Goal: Transaction & Acquisition: Purchase product/service

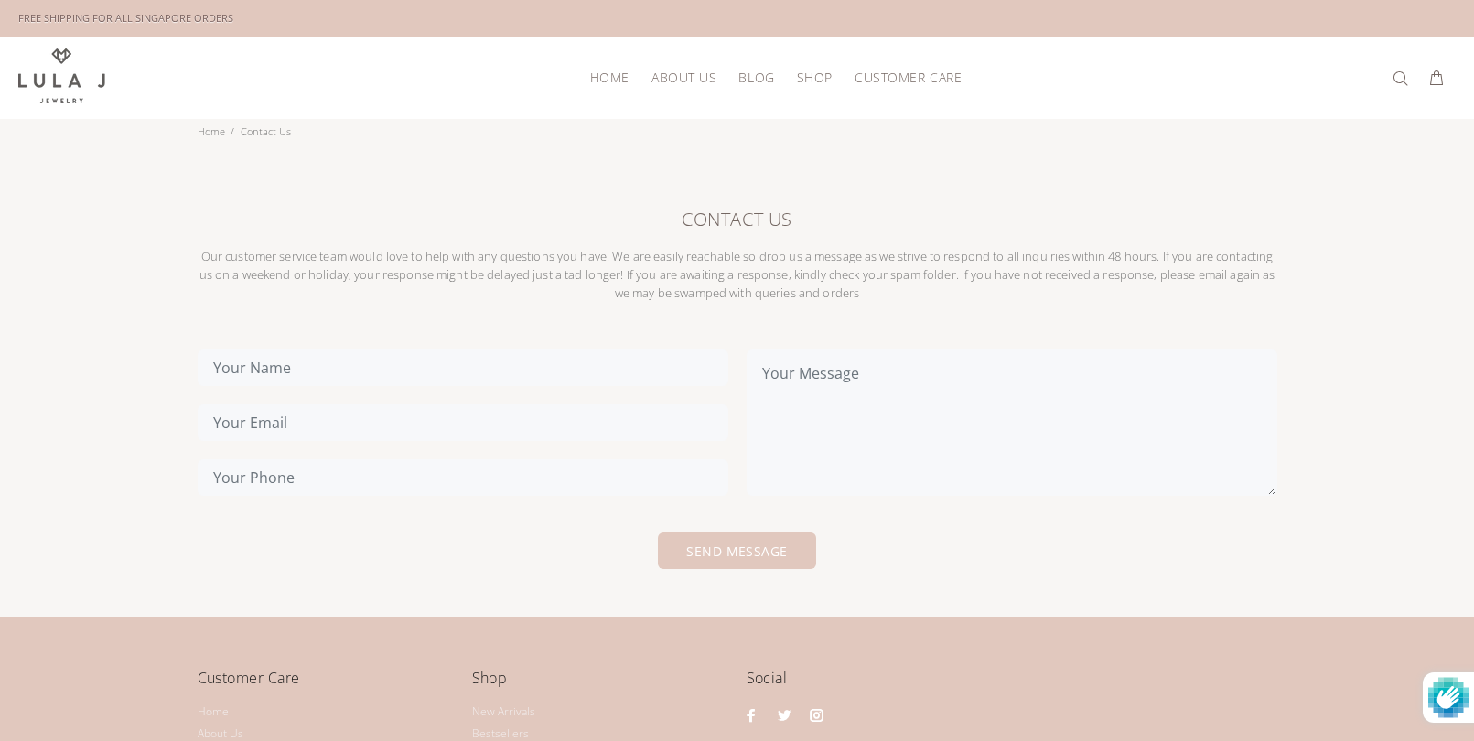
scroll to position [19, 0]
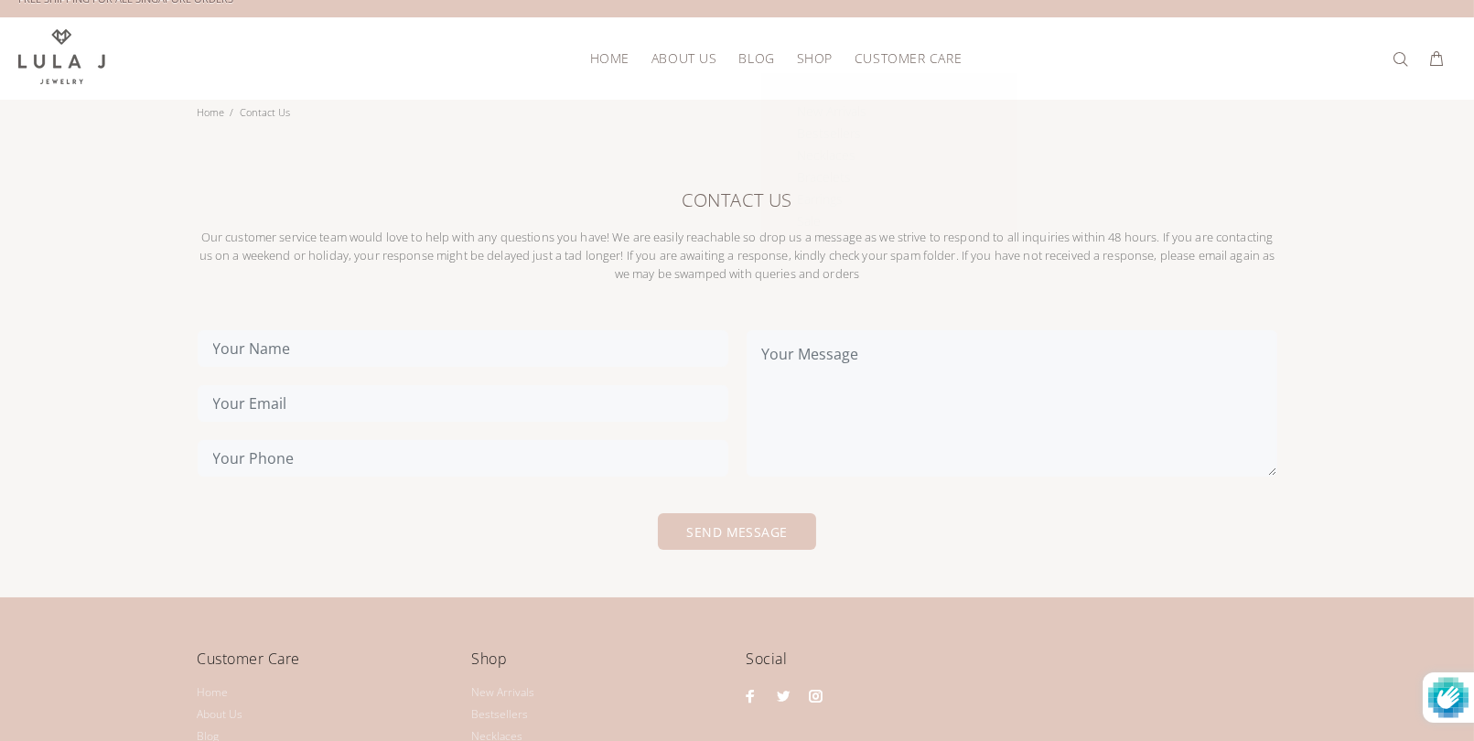
click at [815, 61] on span "SHOP" at bounding box center [815, 58] width 36 height 14
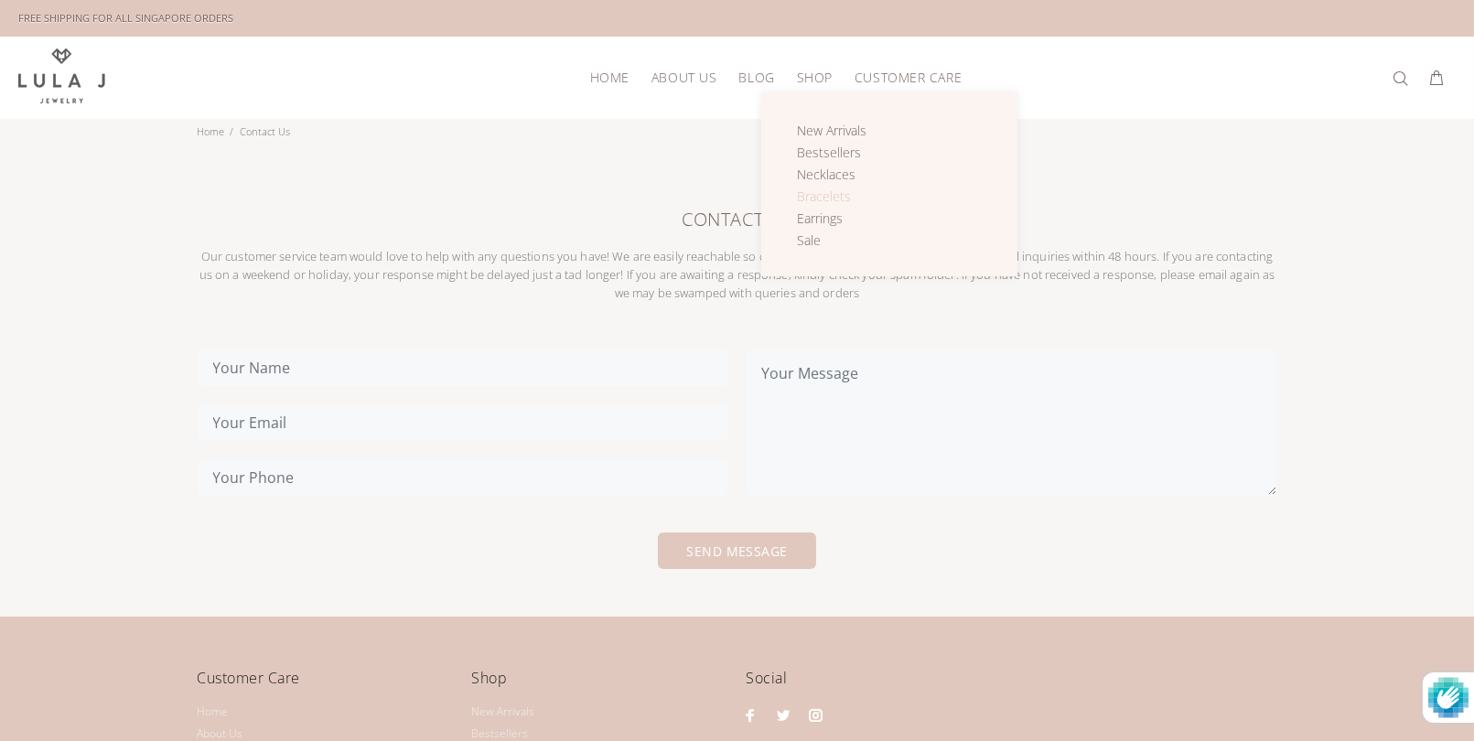
click at [816, 201] on span "Bracelets" at bounding box center [824, 196] width 54 height 17
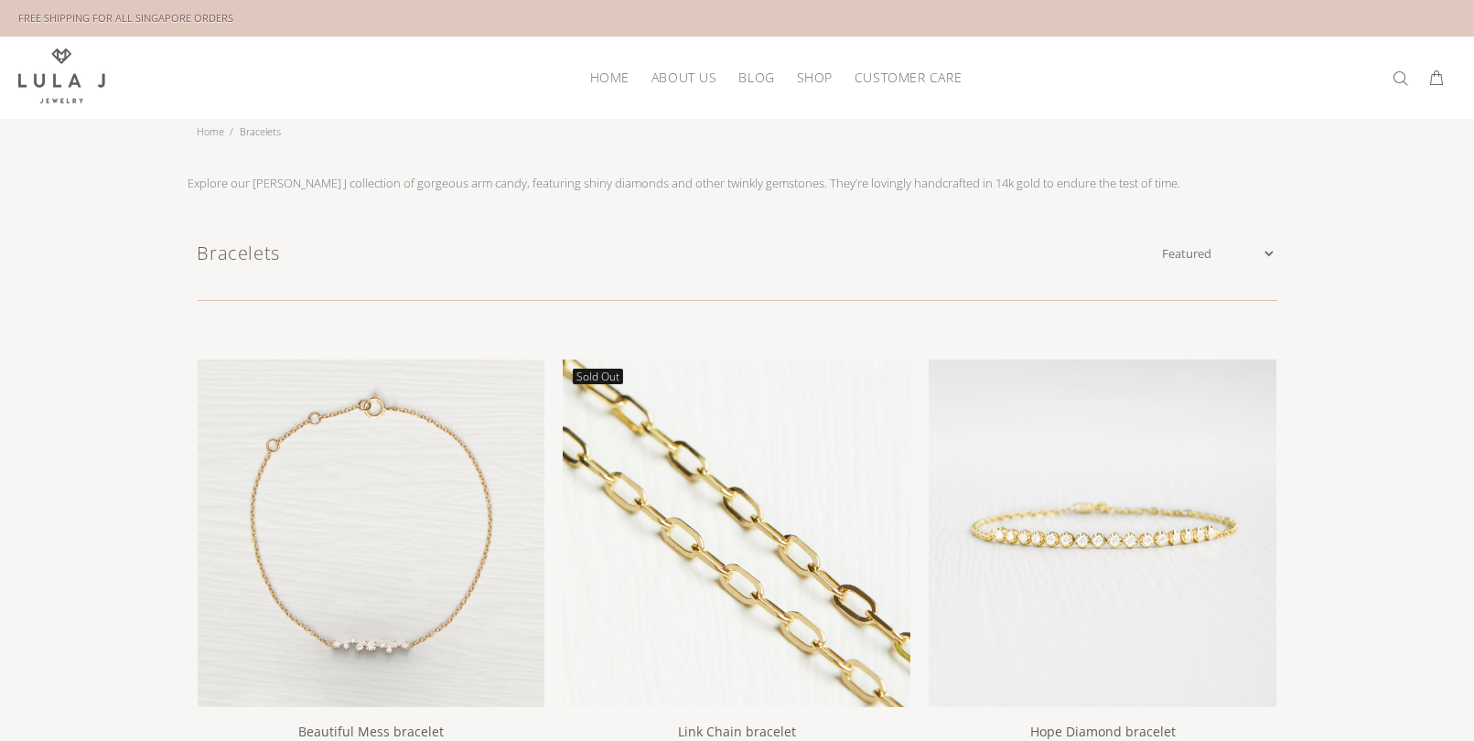
click at [769, 469] on img at bounding box center [737, 534] width 348 height 348
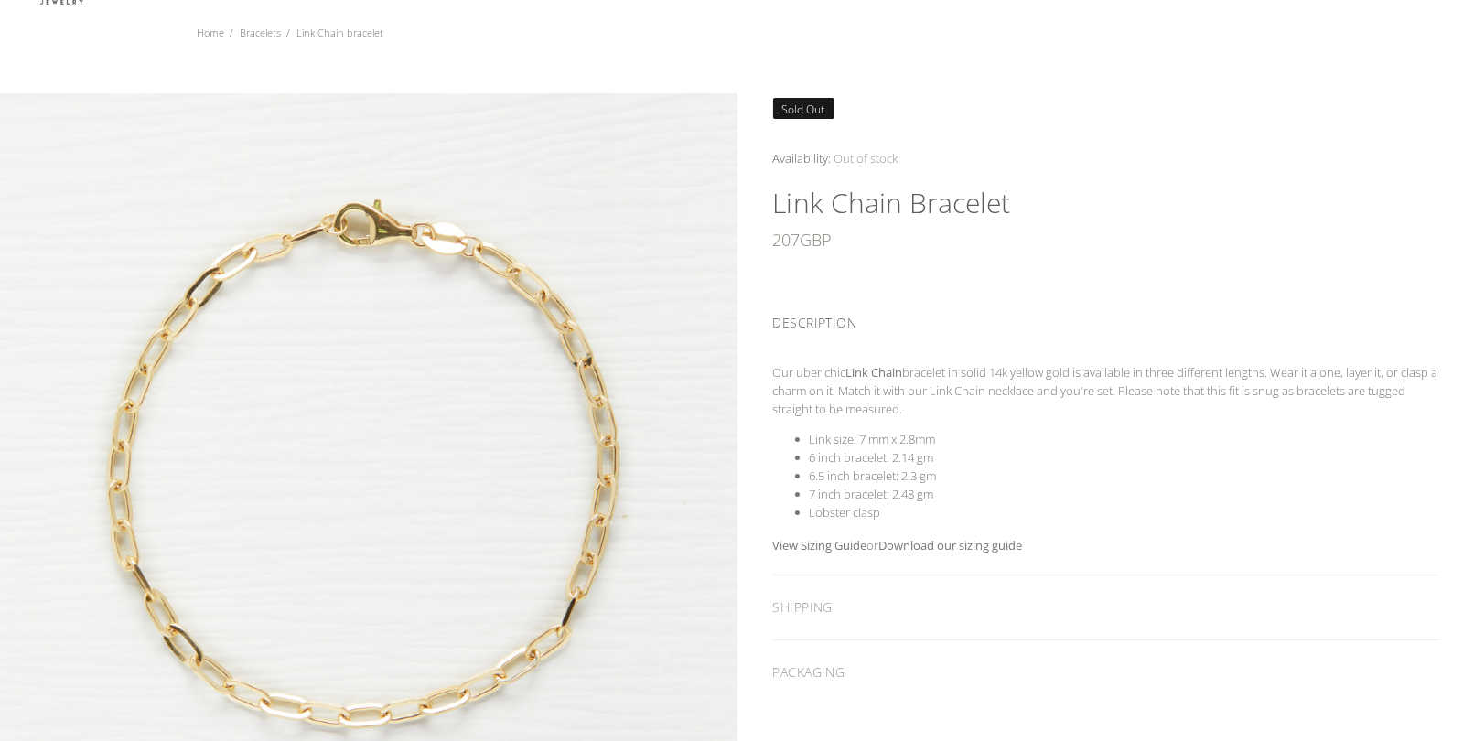
scroll to position [14, 0]
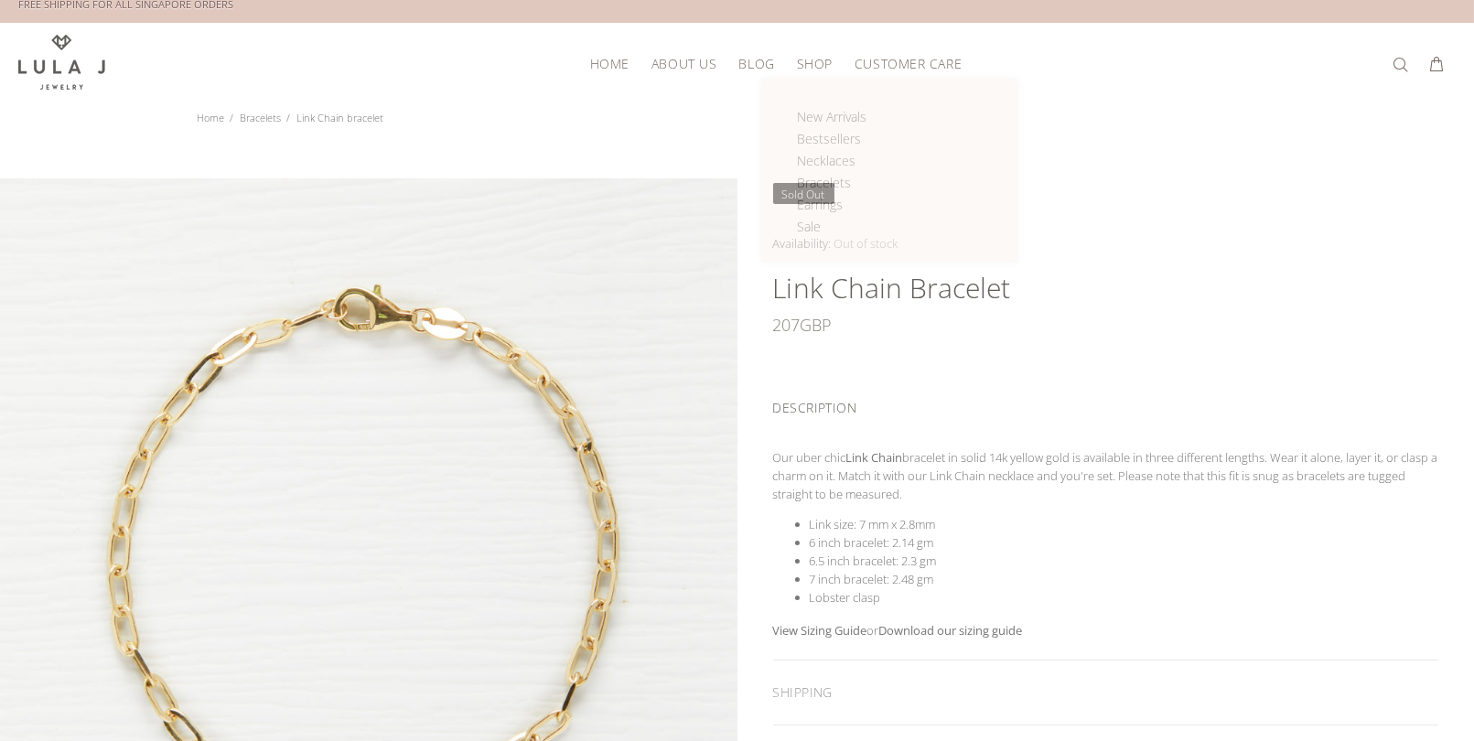
click at [822, 67] on span "SHOP" at bounding box center [815, 64] width 36 height 14
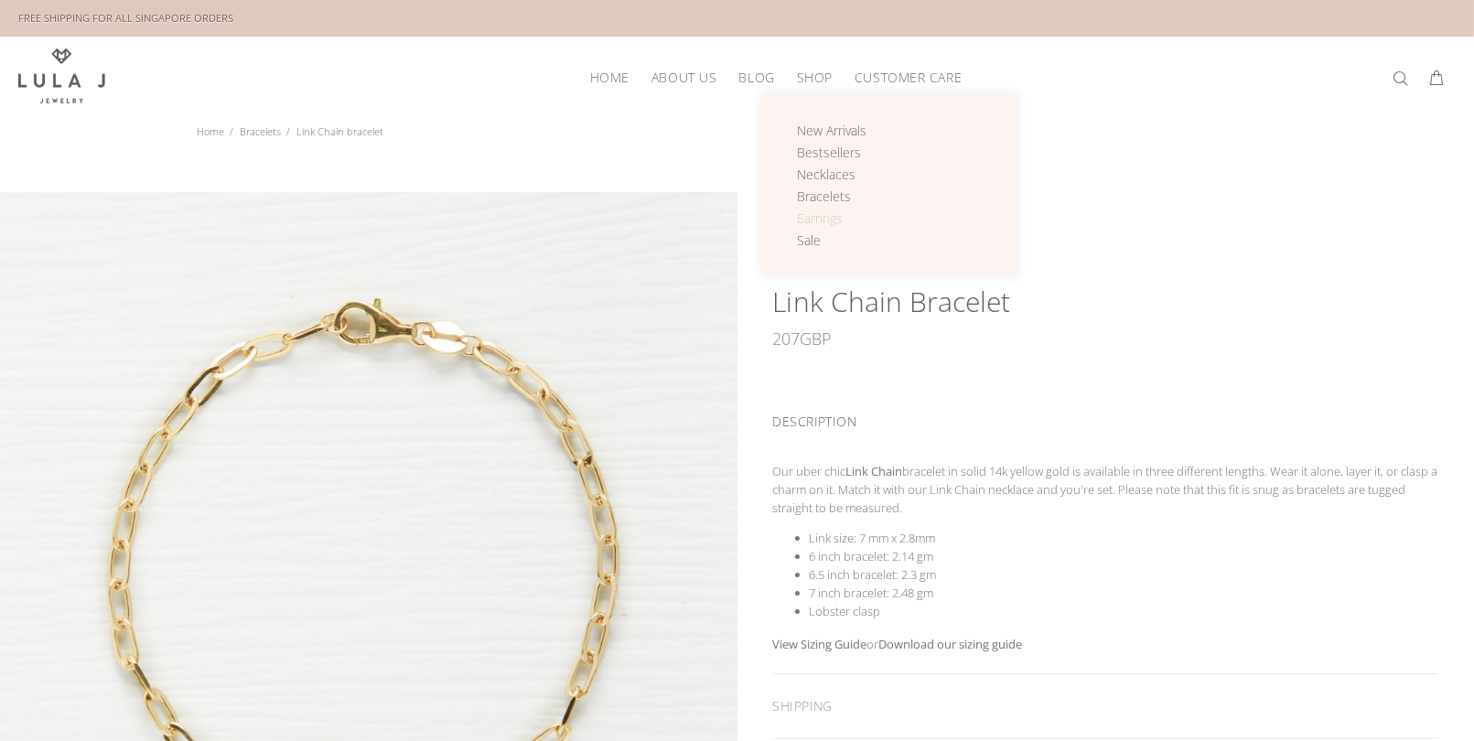
click at [826, 211] on span "Earrings" at bounding box center [820, 218] width 46 height 17
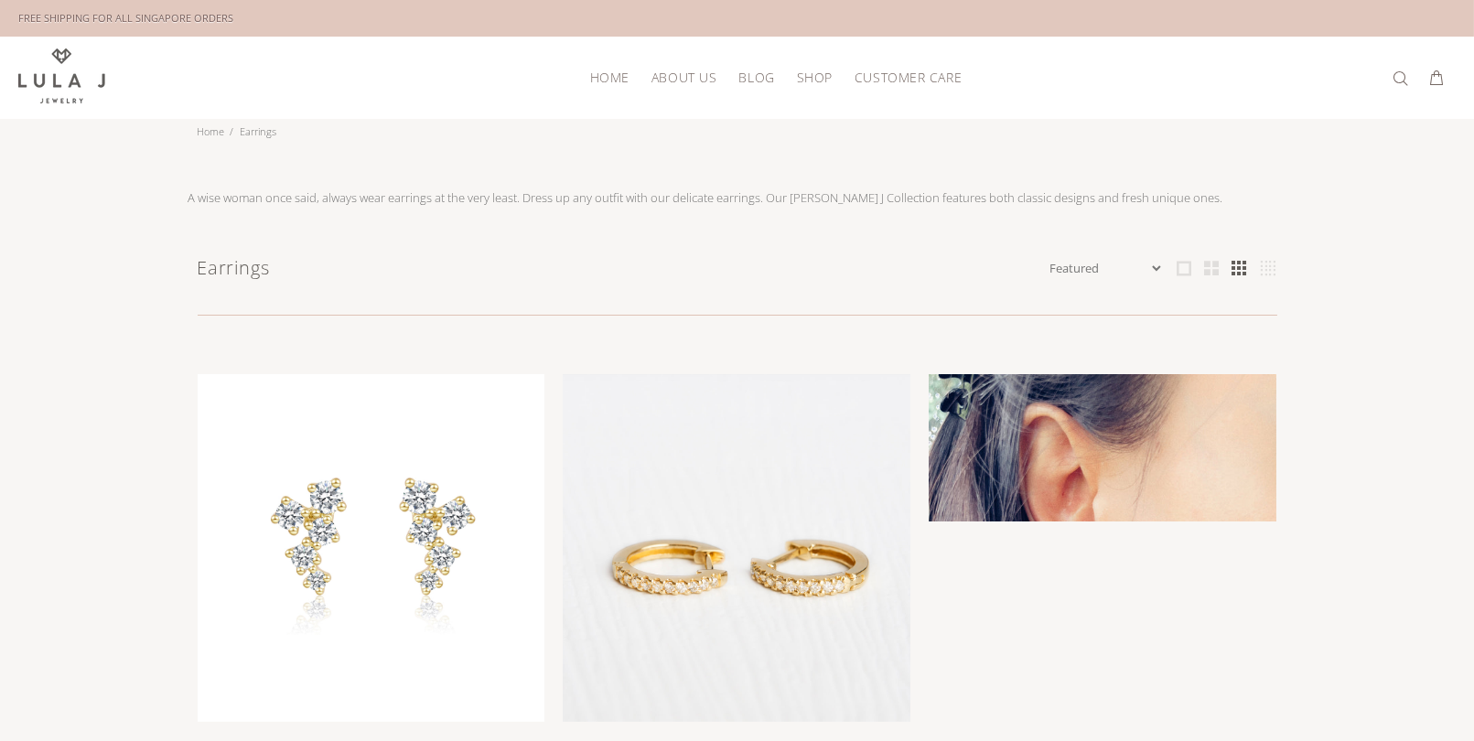
click at [1114, 444] on img at bounding box center [1103, 548] width 348 height 348
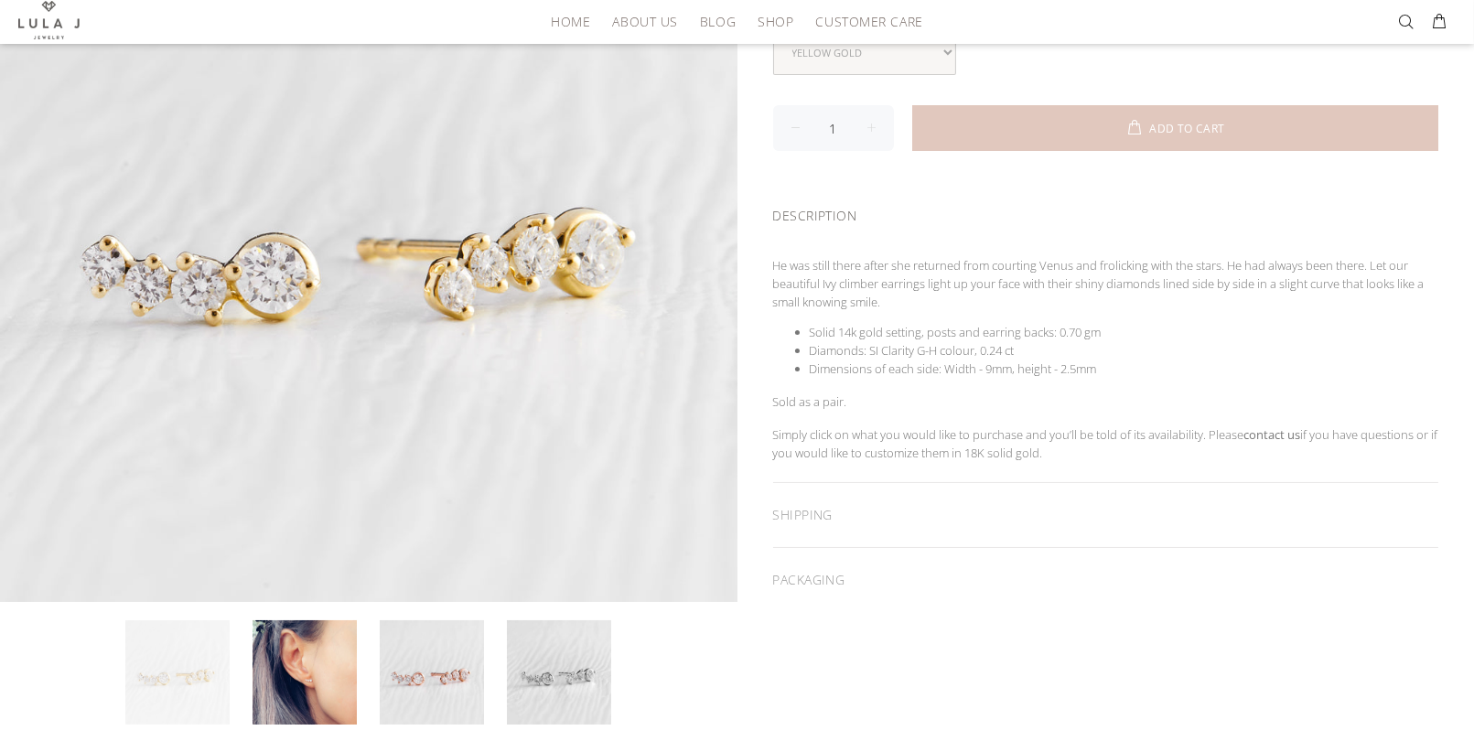
scroll to position [208, 0]
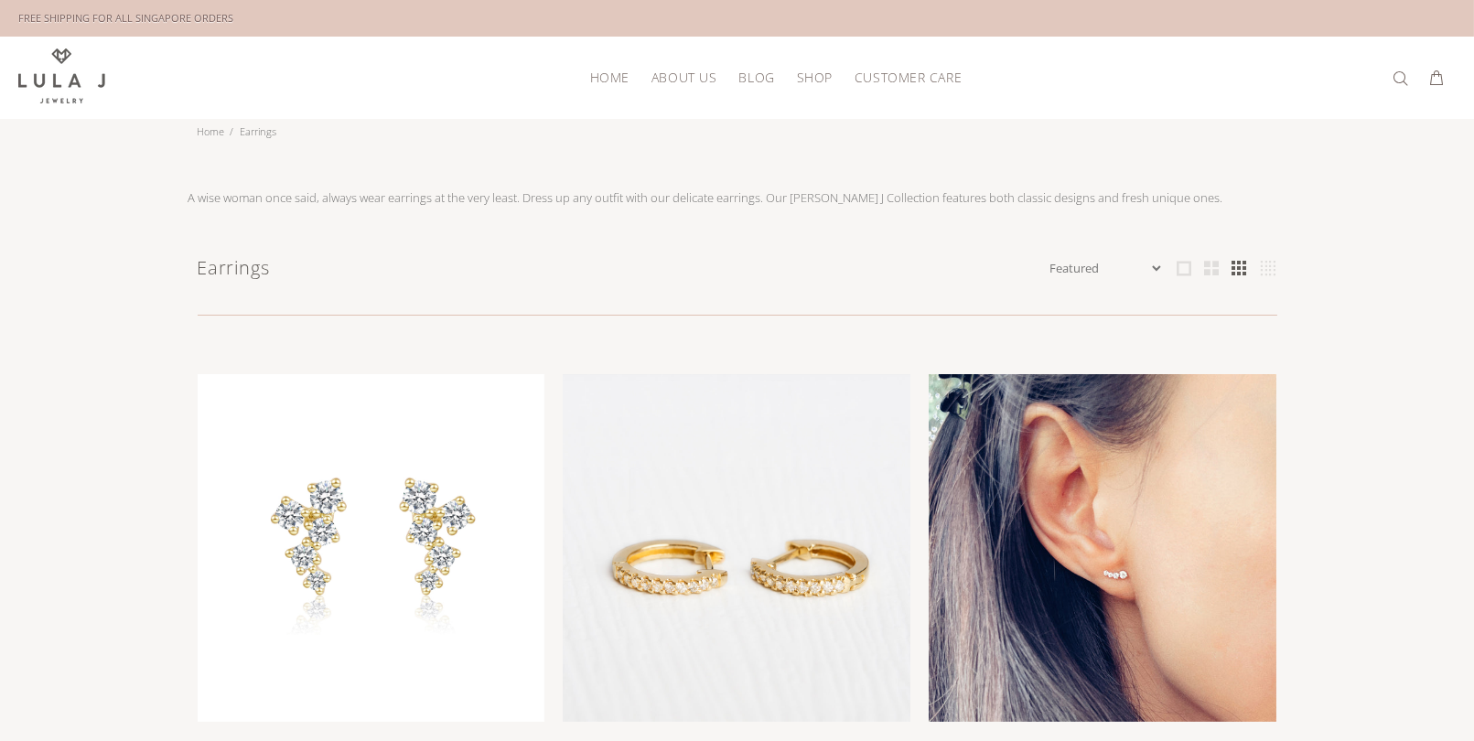
click at [1067, 506] on img at bounding box center [1103, 548] width 348 height 348
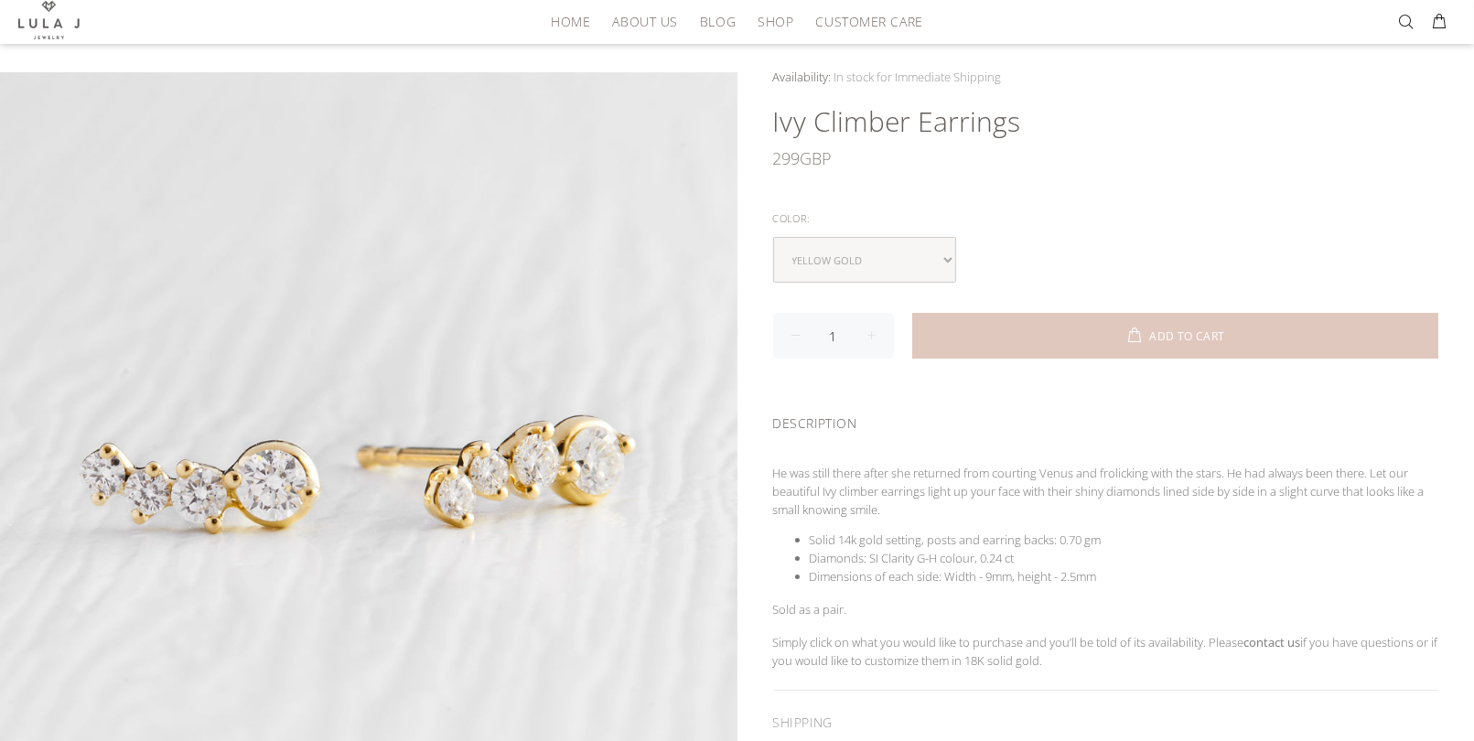
scroll to position [208, 0]
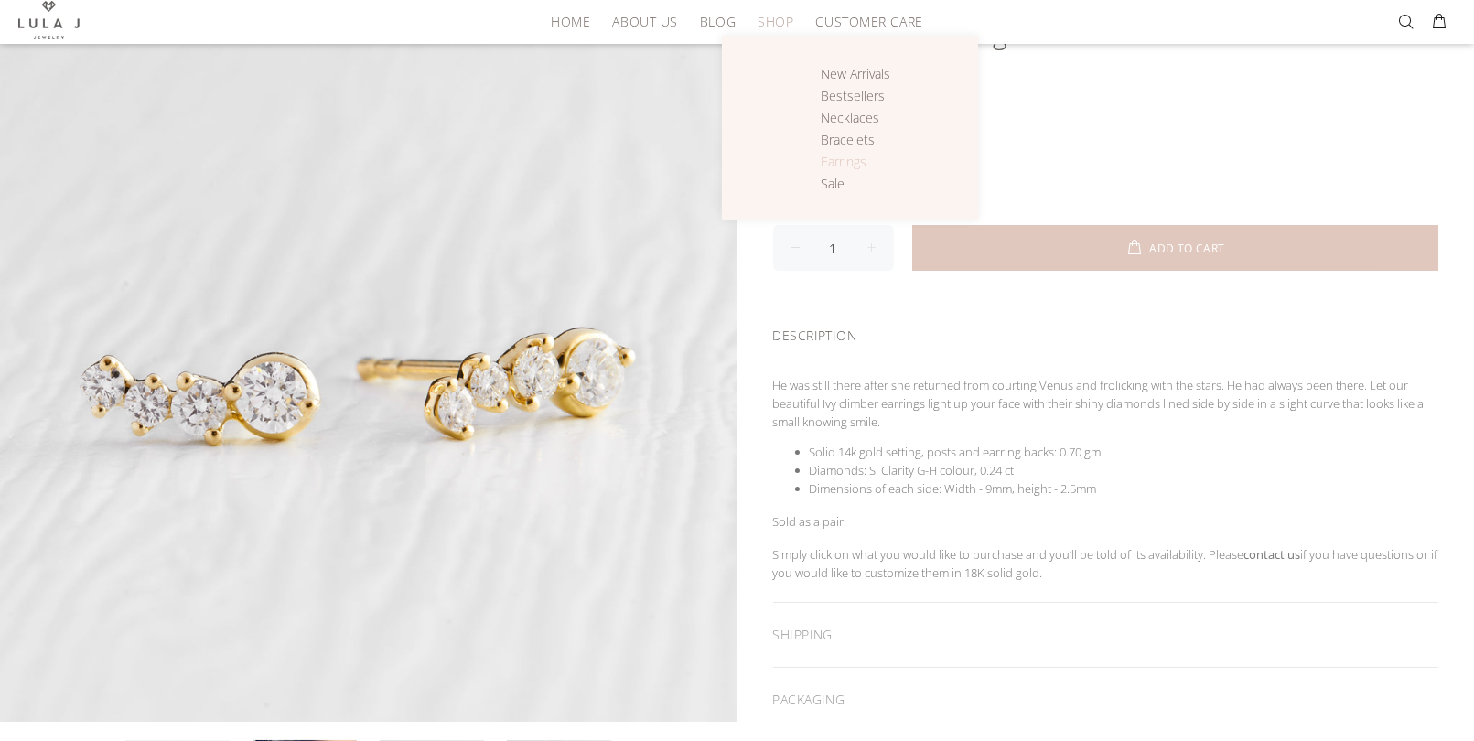
click at [849, 164] on span "Earrings" at bounding box center [844, 161] width 46 height 17
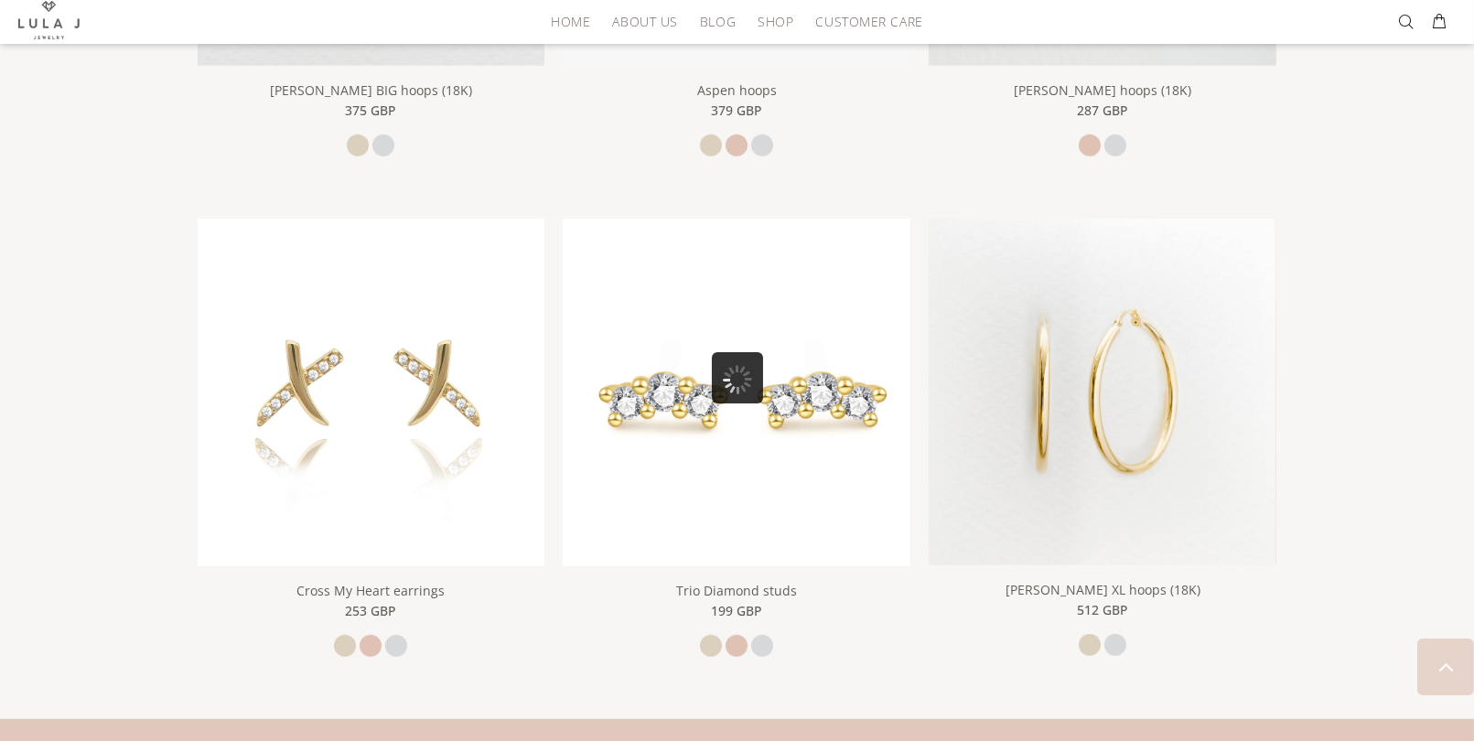
scroll to position [2664, 0]
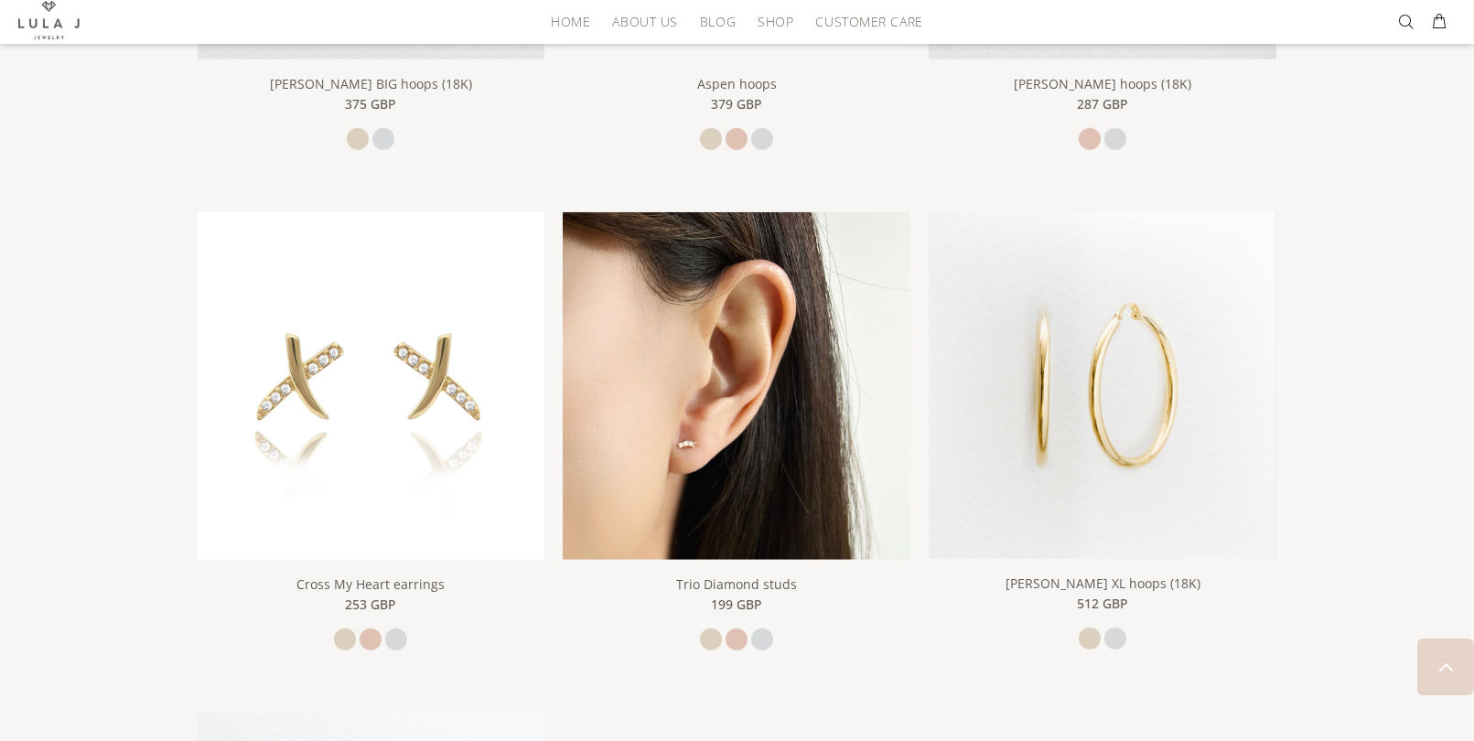
click at [810, 382] on img at bounding box center [737, 386] width 348 height 348
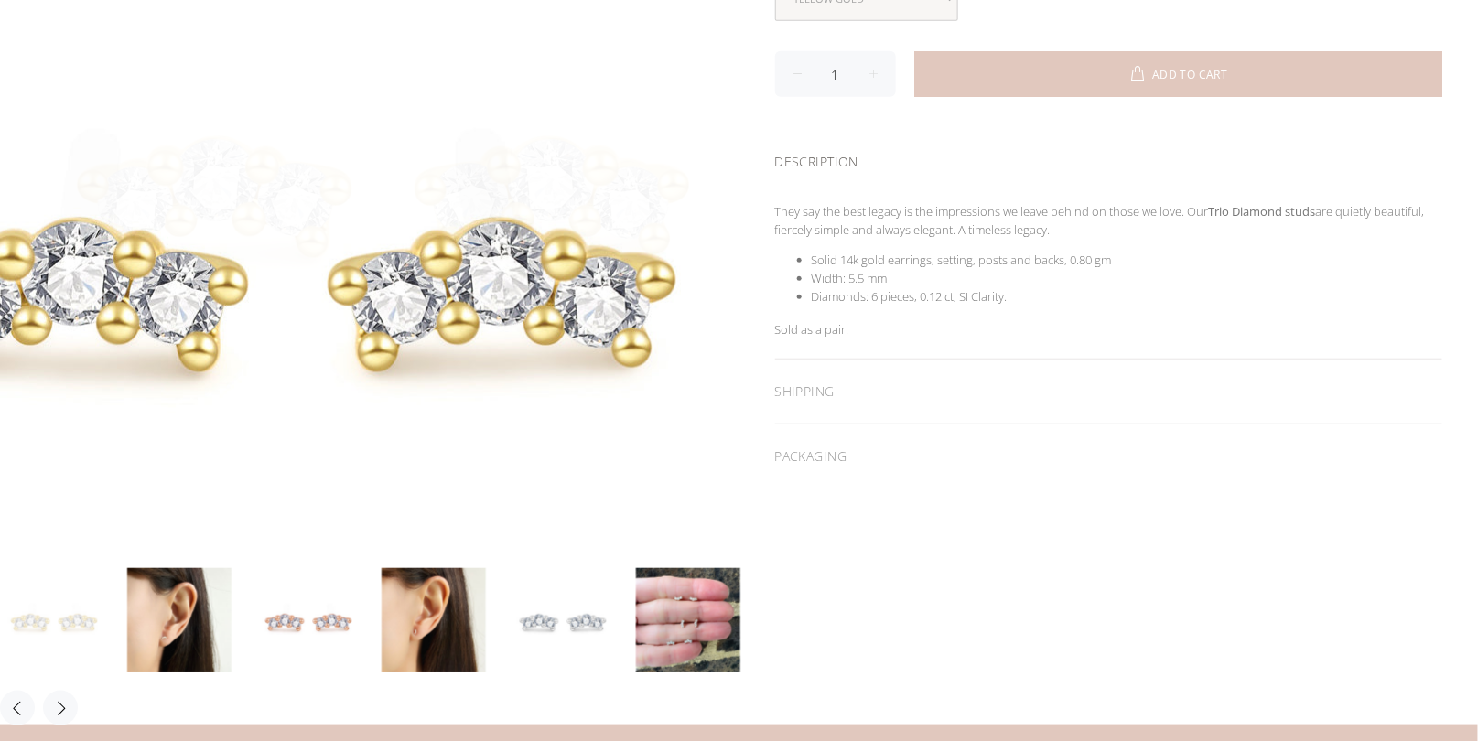
scroll to position [439, 0]
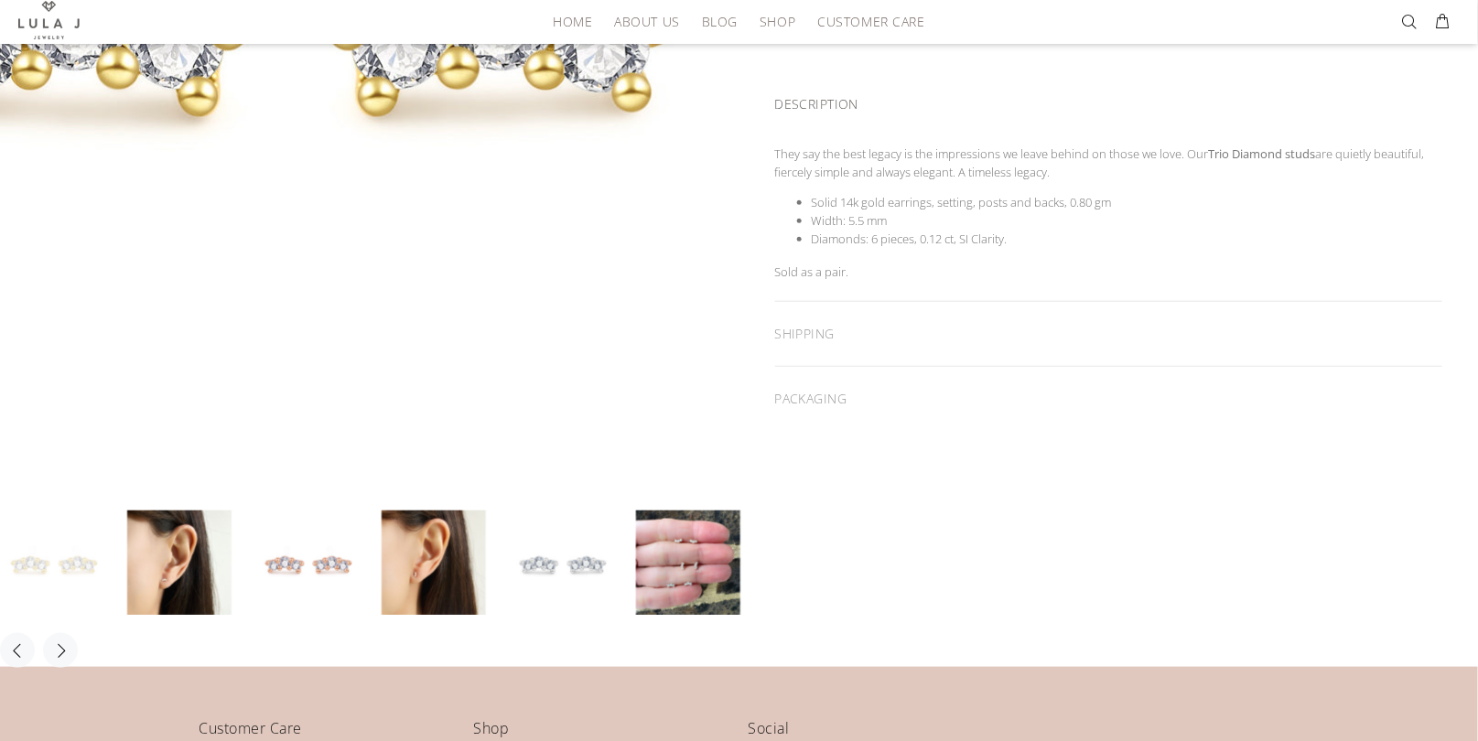
click at [571, 318] on div at bounding box center [369, 116] width 739 height 739
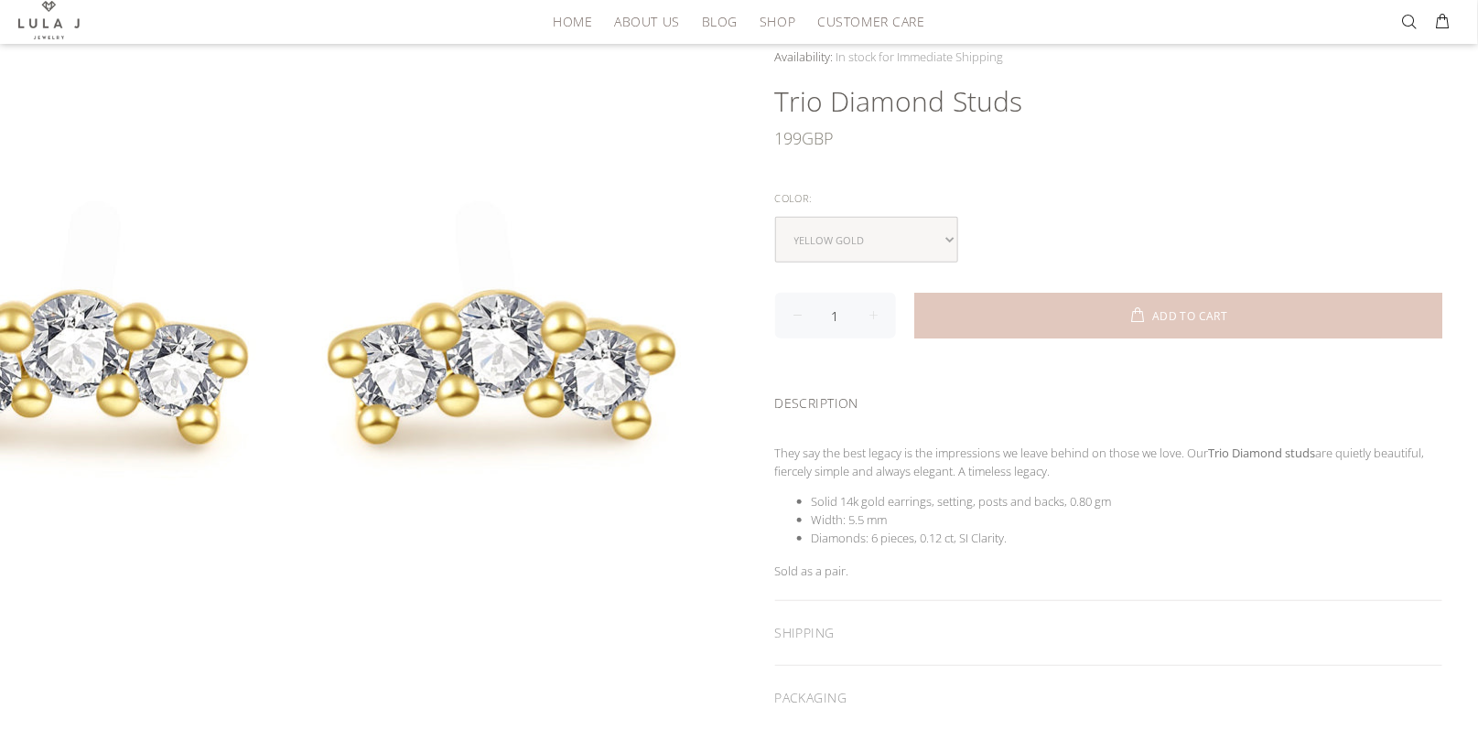
scroll to position [0, 0]
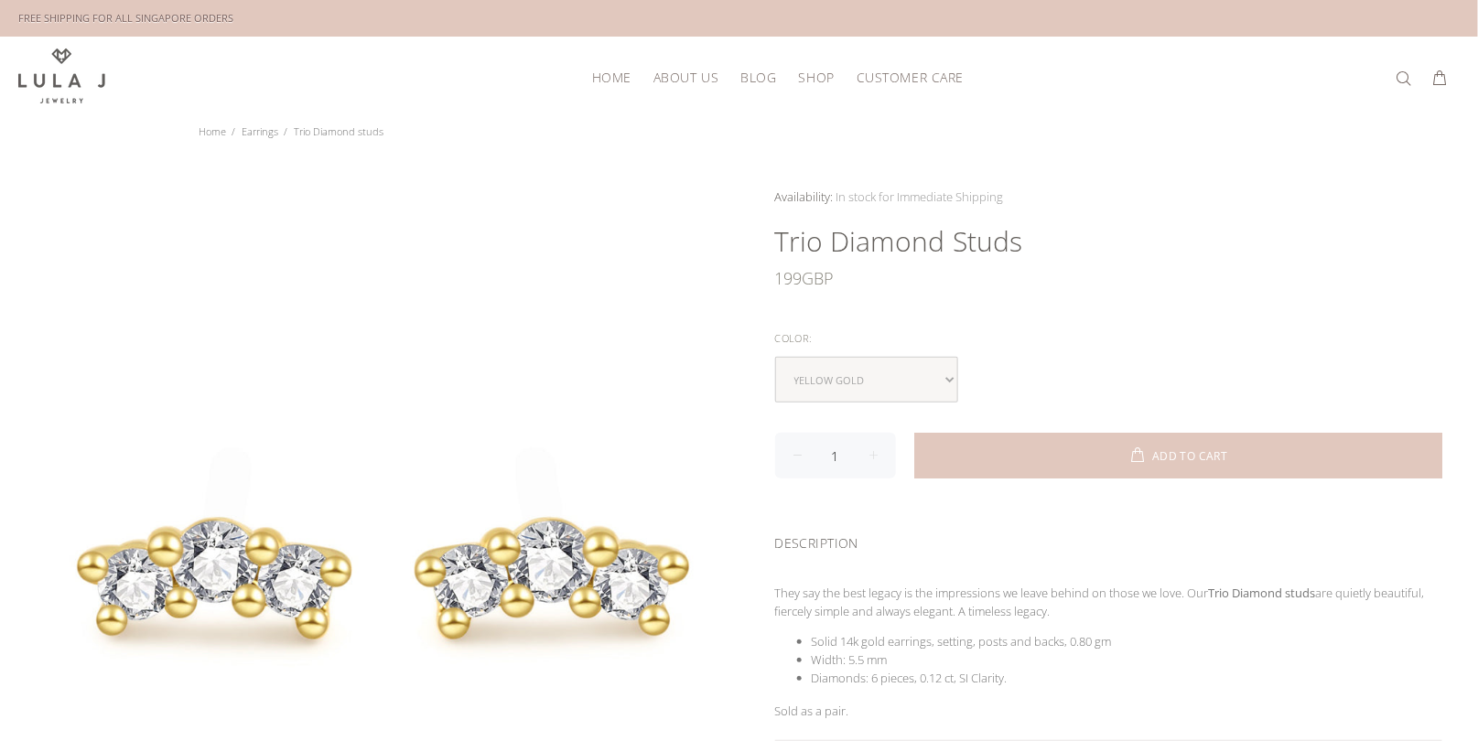
click at [1200, 340] on div "Color:" at bounding box center [1109, 339] width 668 height 24
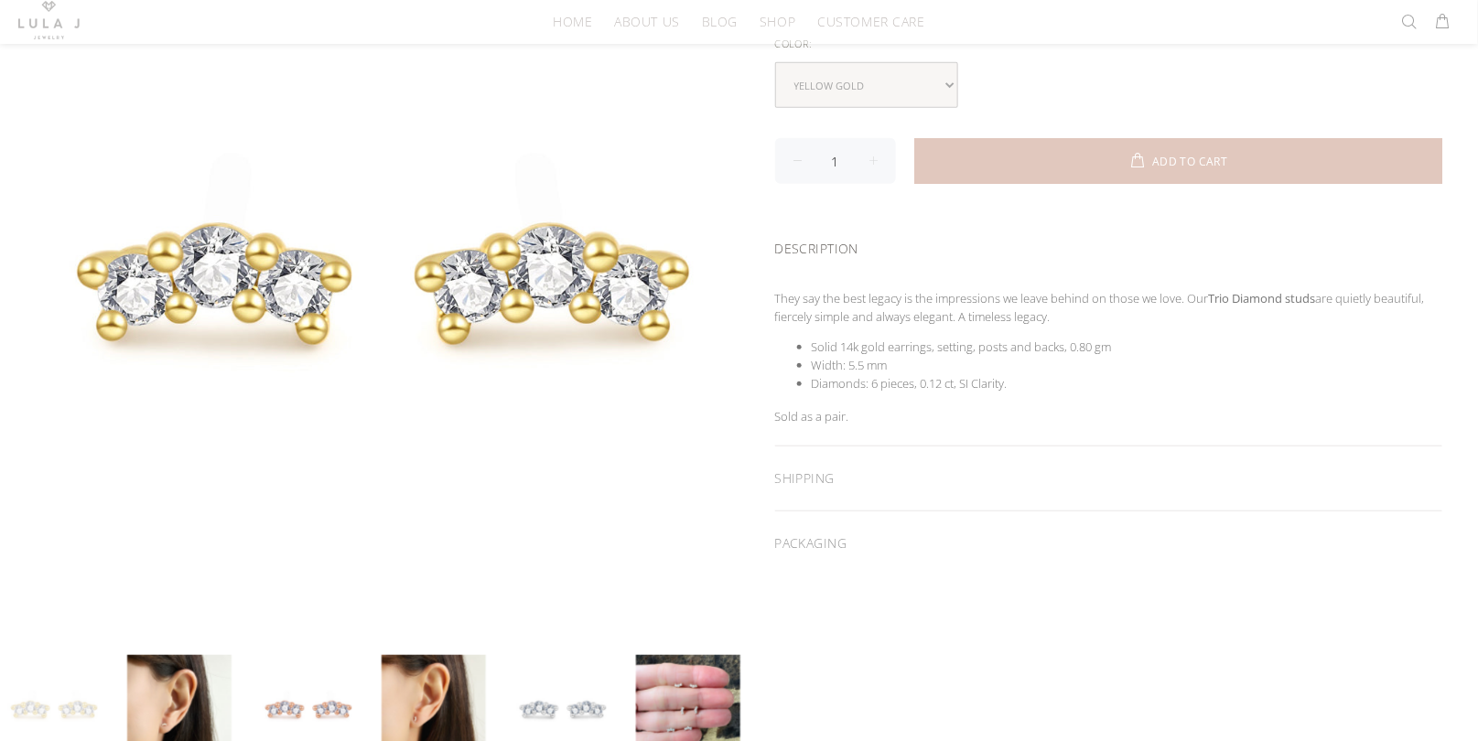
scroll to position [293, 0]
click at [568, 676] on link at bounding box center [561, 709] width 104 height 104
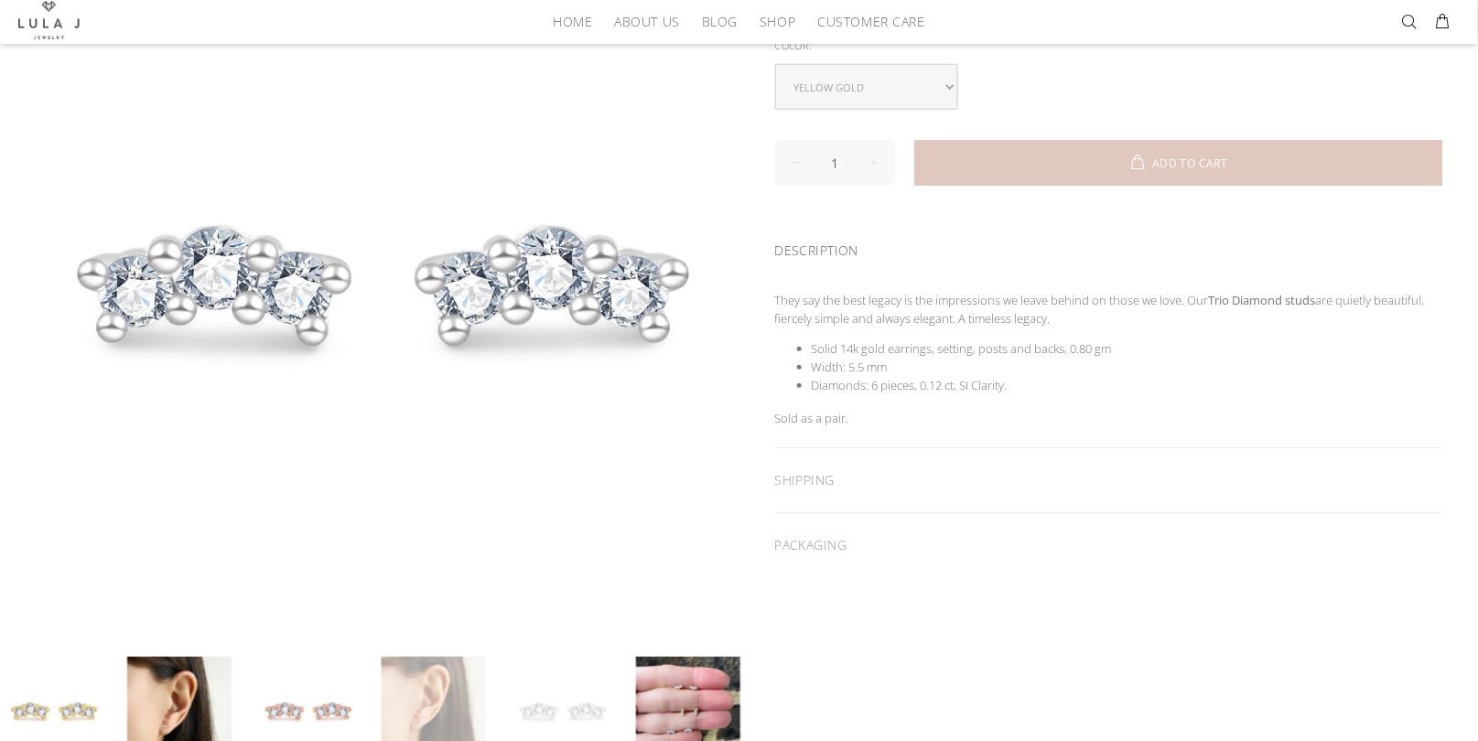
click at [449, 674] on link at bounding box center [434, 709] width 104 height 104
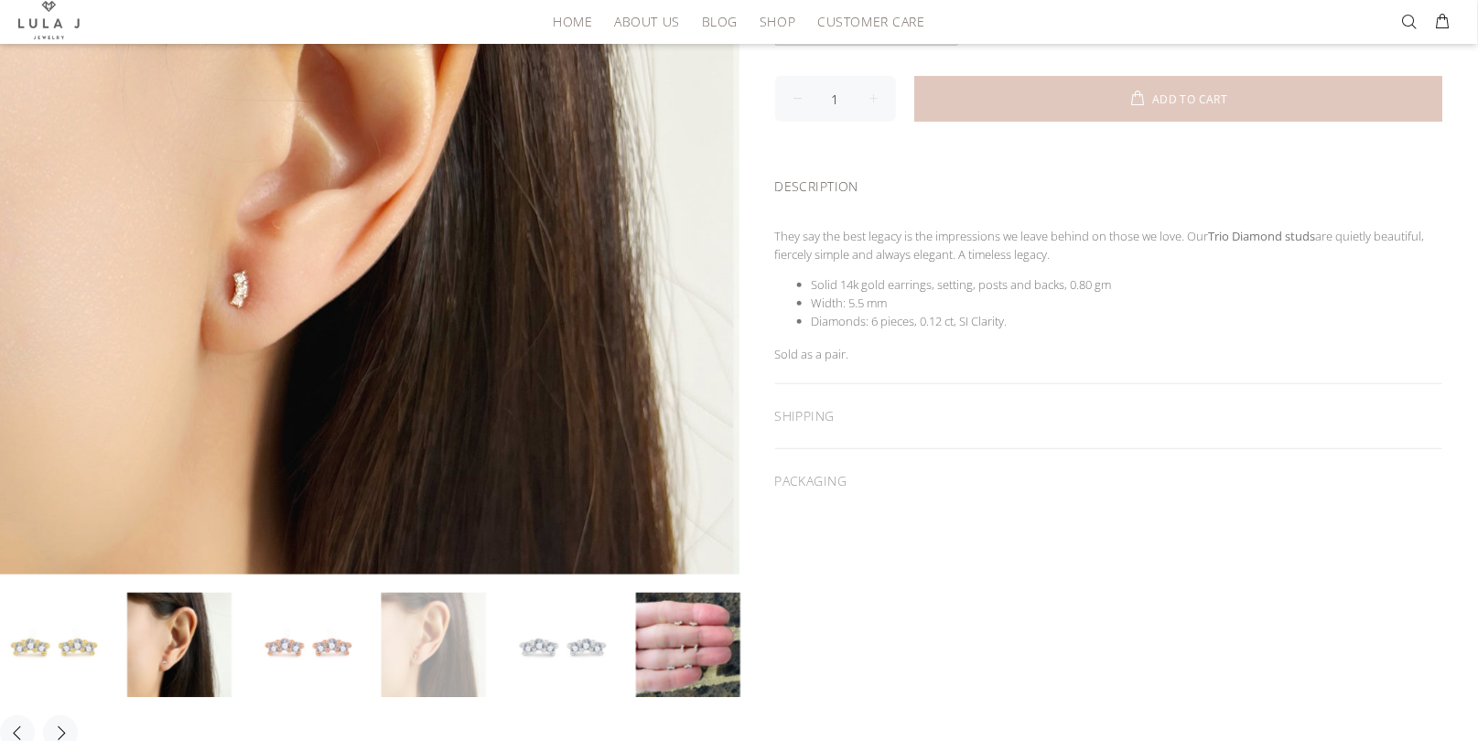
scroll to position [450, 0]
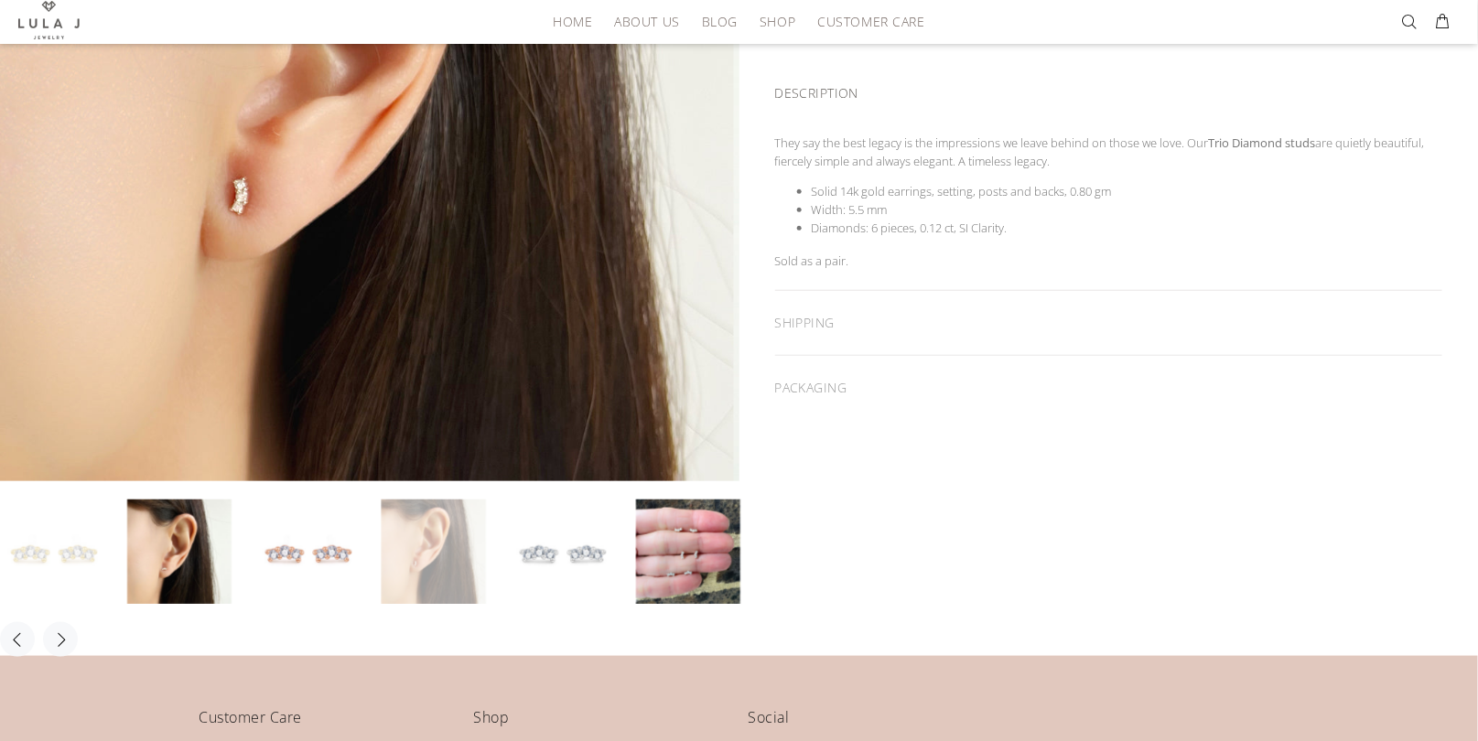
click at [90, 556] on link at bounding box center [52, 552] width 104 height 104
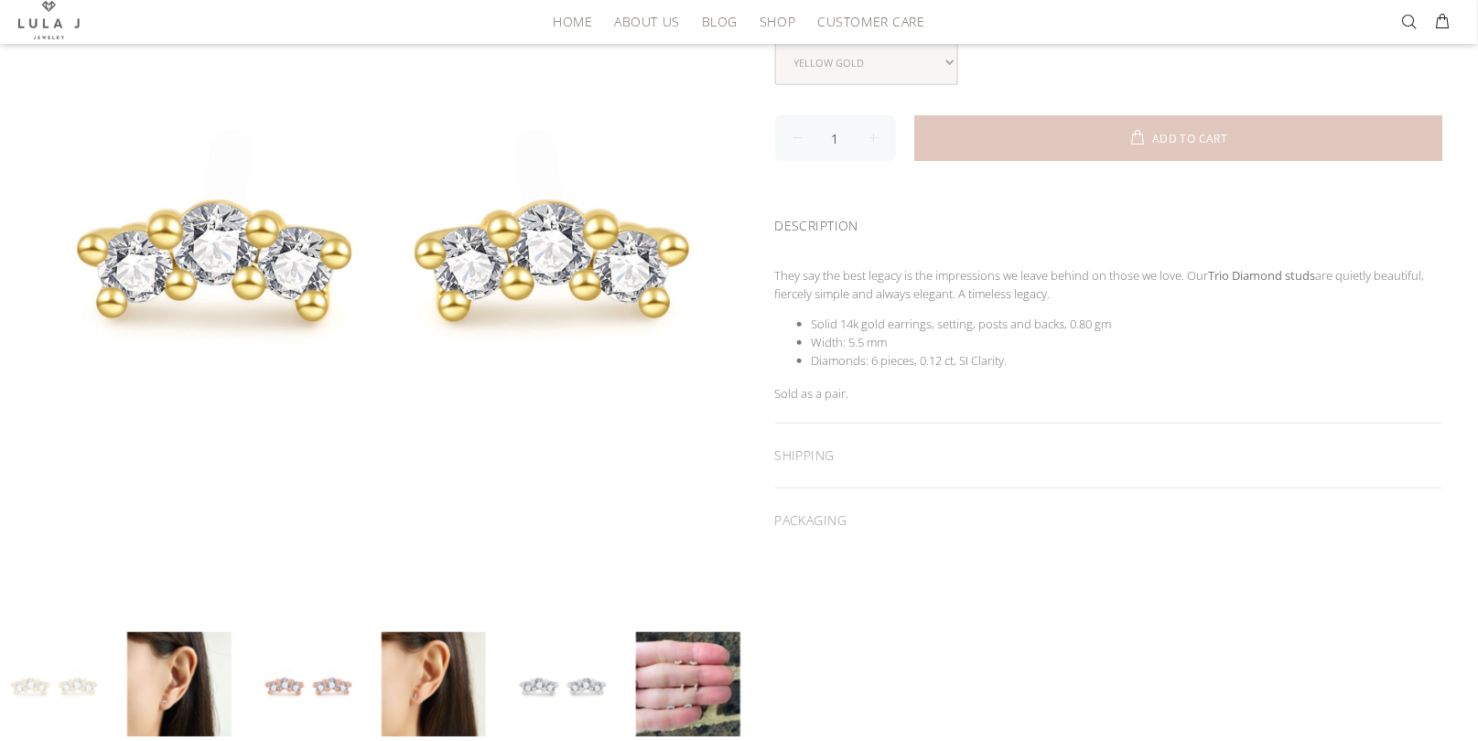
scroll to position [308, 0]
